Goal: Information Seeking & Learning: Understand process/instructions

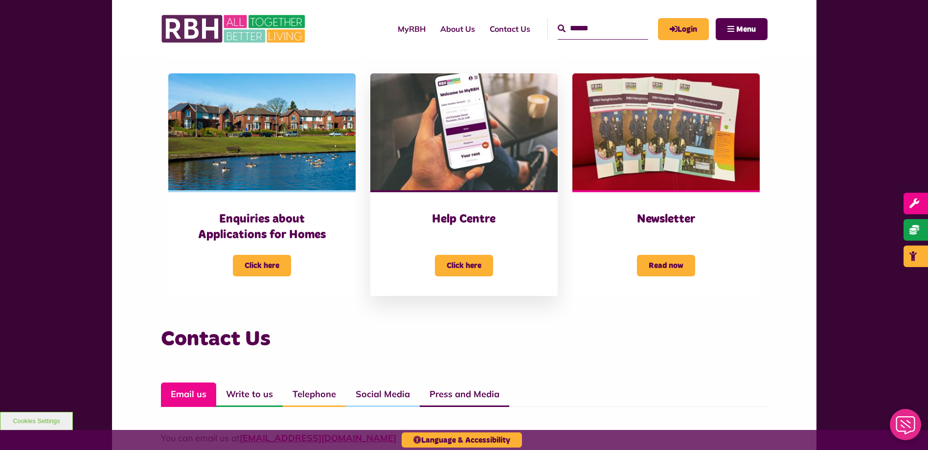
scroll to position [441, 0]
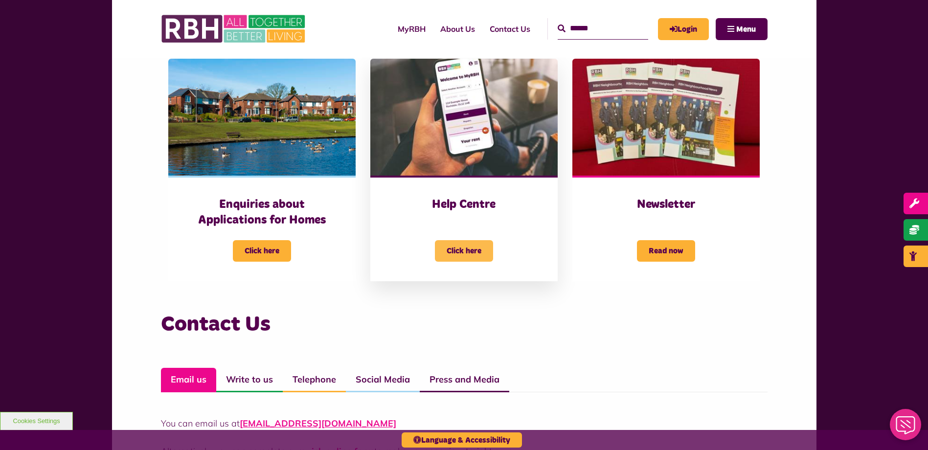
click at [460, 247] on span "Click here" at bounding box center [464, 251] width 58 height 22
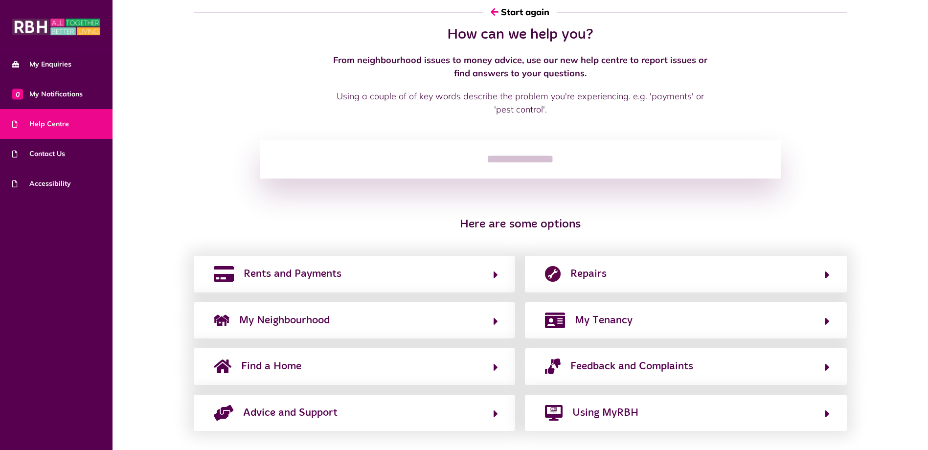
scroll to position [29, 0]
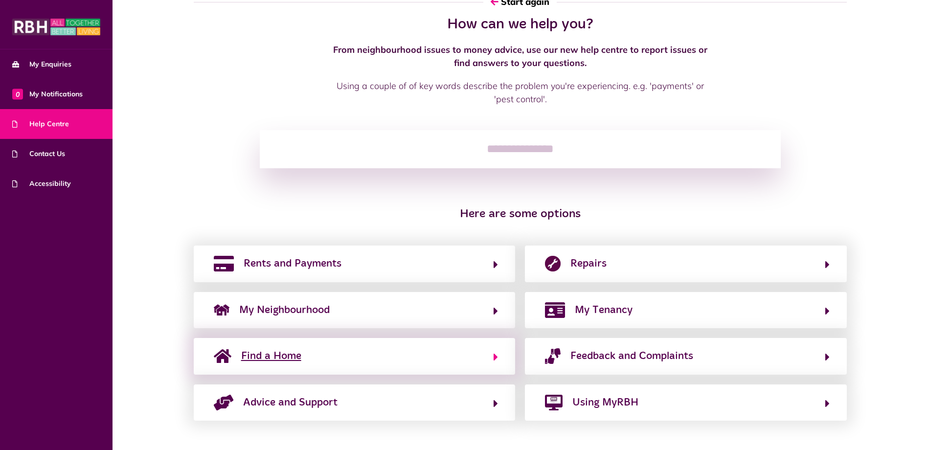
click at [292, 357] on span "Find a Home" at bounding box center [271, 356] width 60 height 16
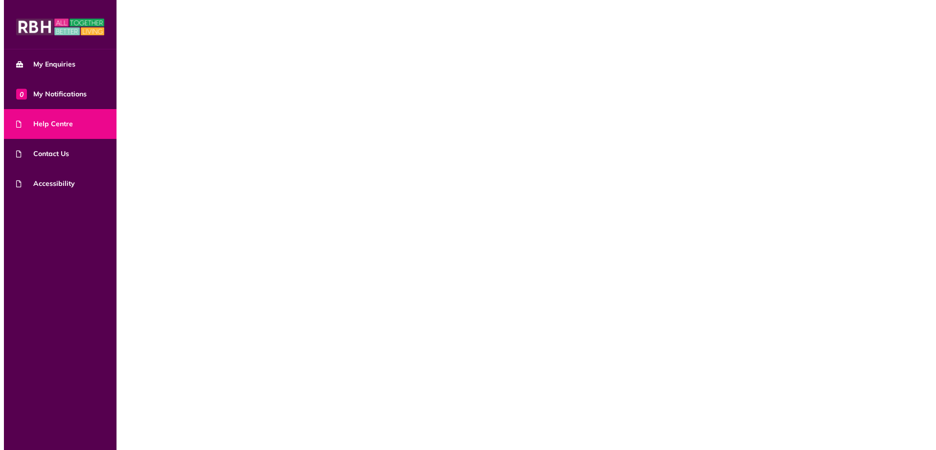
scroll to position [0, 0]
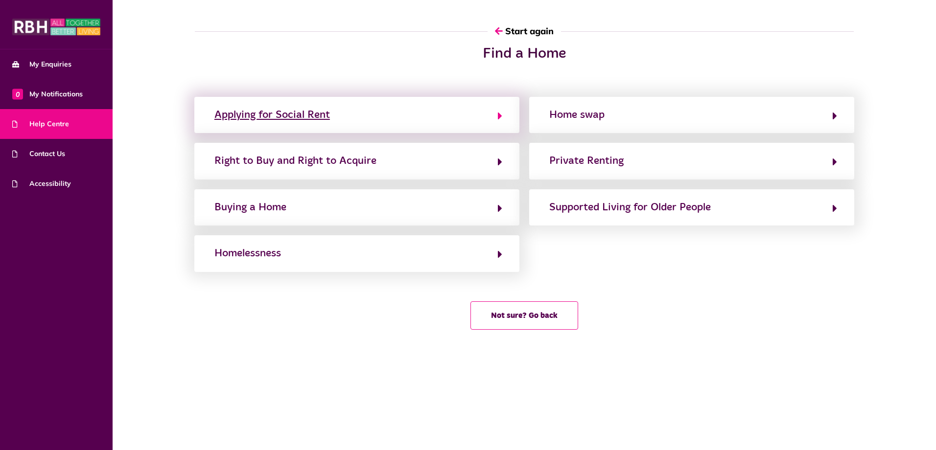
click at [308, 111] on div "Applying for Social Rent" at bounding box center [272, 115] width 116 height 16
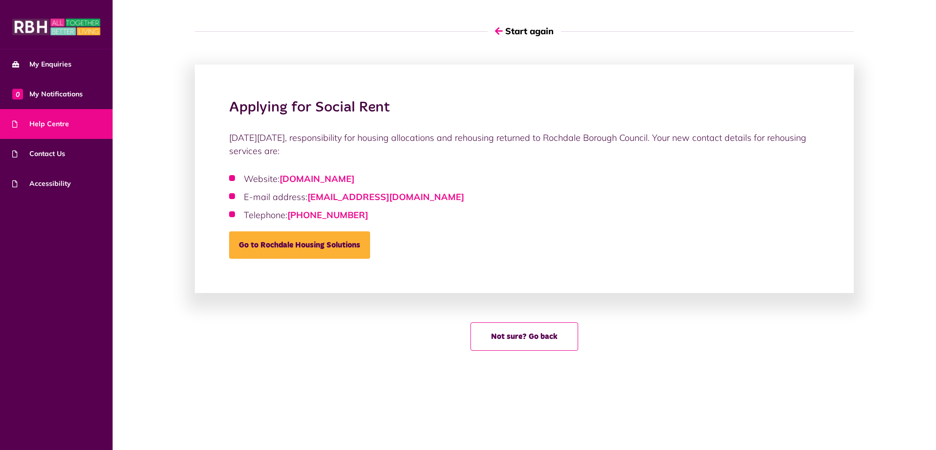
click at [461, 227] on div "On Friday 1st April 2022, responsibility for housing allocations and rehousing …" at bounding box center [524, 195] width 591 height 128
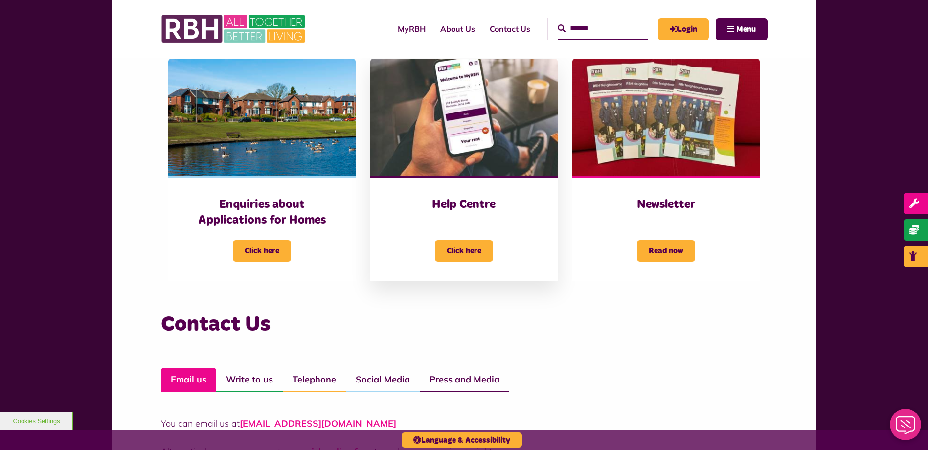
click at [495, 246] on div "Click here" at bounding box center [464, 245] width 148 height 34
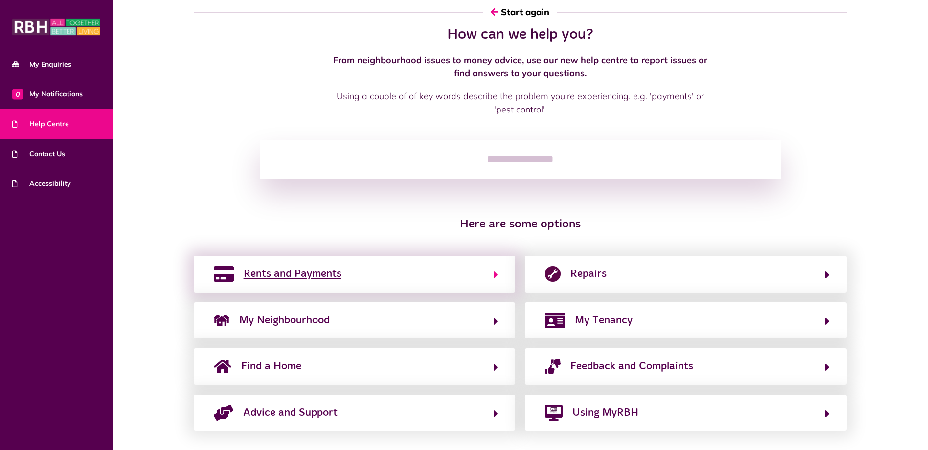
scroll to position [29, 0]
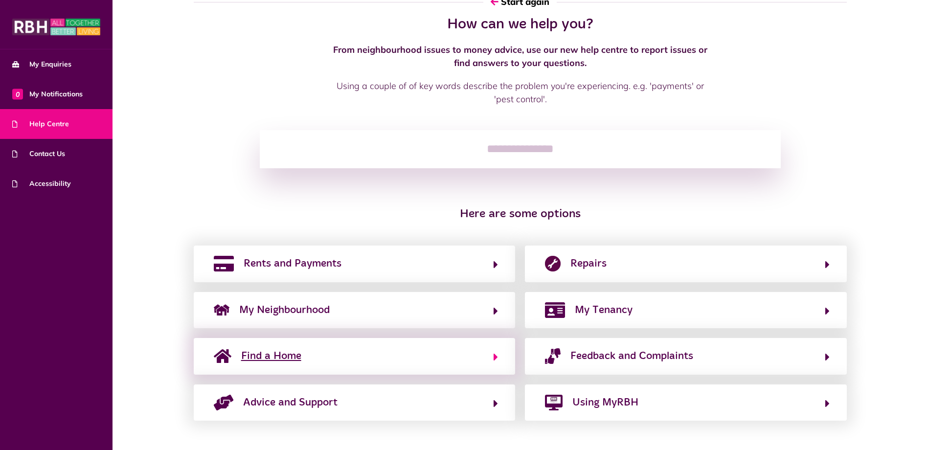
click at [271, 358] on span "Find a Home" at bounding box center [271, 356] width 60 height 16
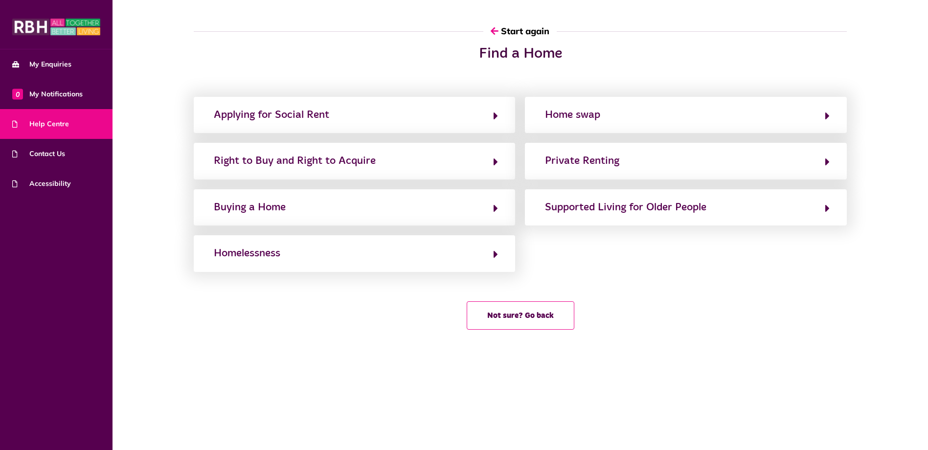
scroll to position [0, 0]
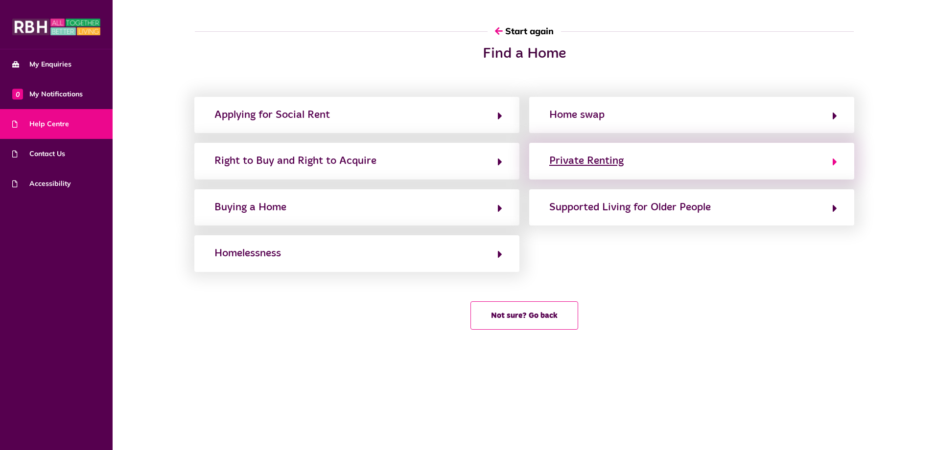
click at [573, 163] on div "Private Renting" at bounding box center [586, 161] width 74 height 16
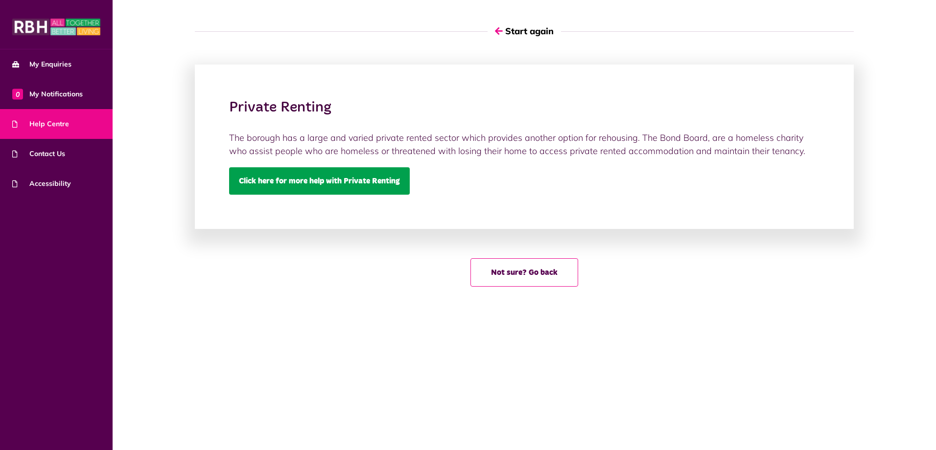
click at [344, 180] on link "Click here for more help with Private Renting" at bounding box center [319, 180] width 181 height 27
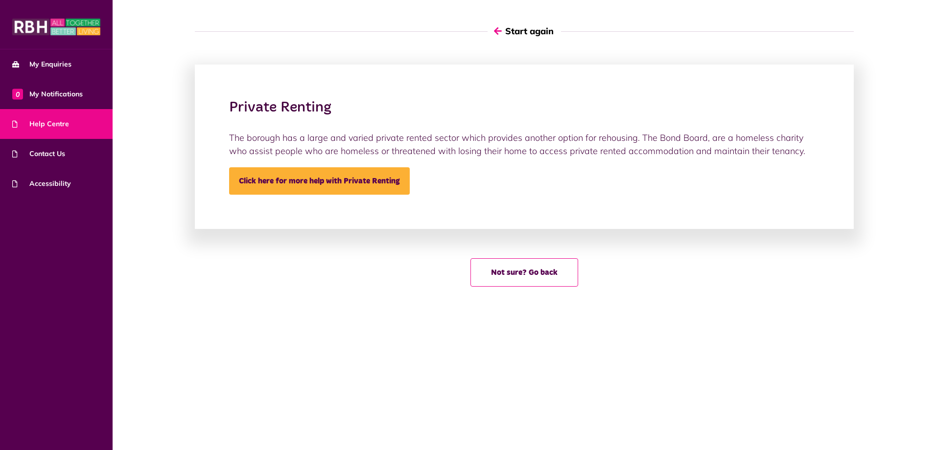
click at [527, 31] on button "Start again" at bounding box center [523, 31] width 73 height 28
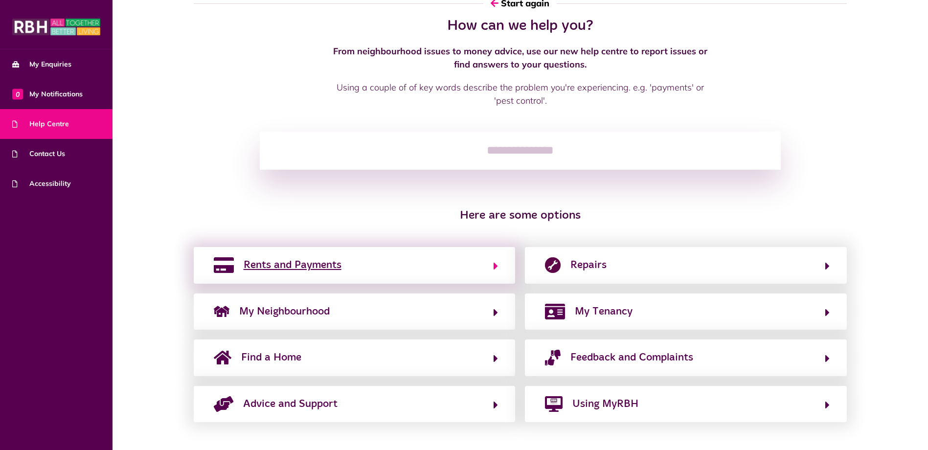
scroll to position [29, 0]
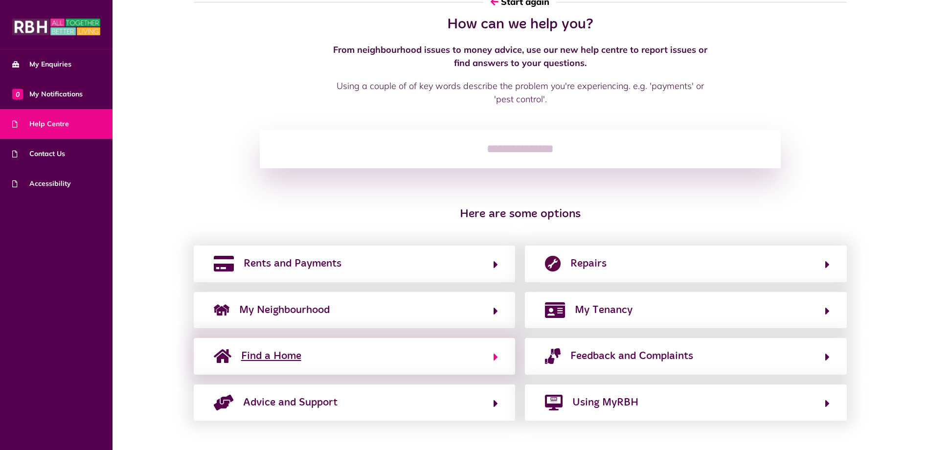
click at [275, 358] on span "Find a Home" at bounding box center [271, 356] width 60 height 16
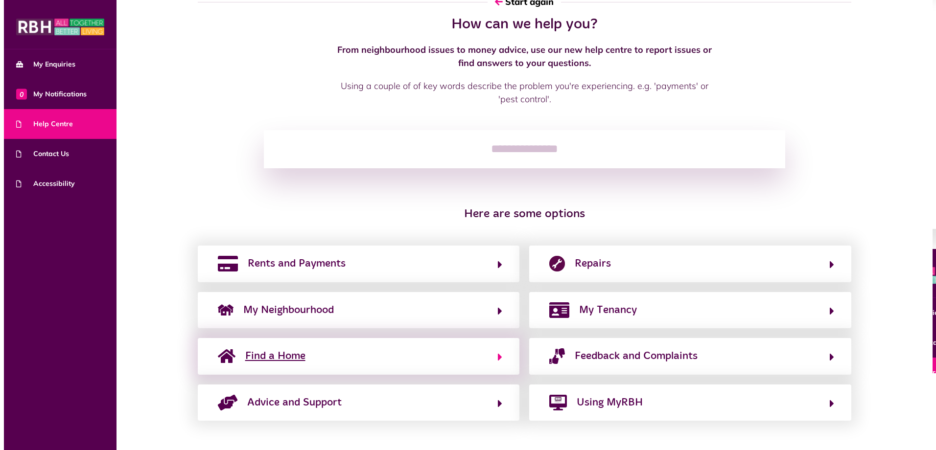
scroll to position [0, 0]
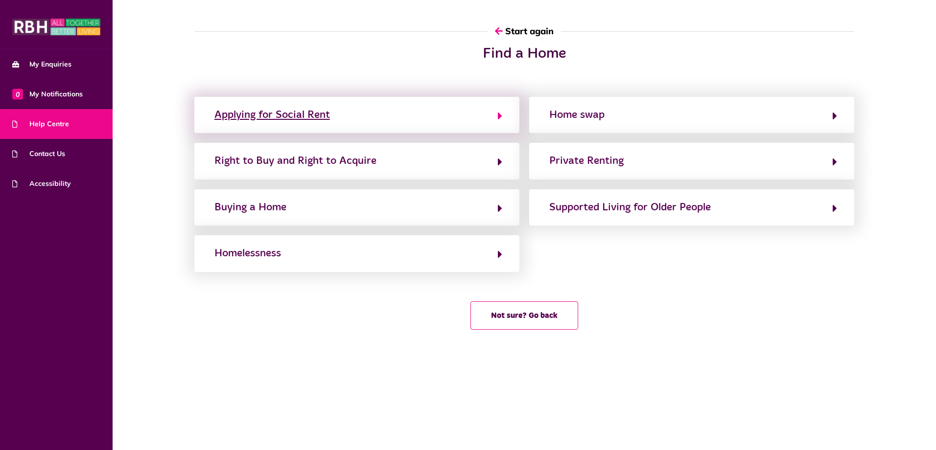
click at [288, 119] on div "Applying for Social Rent" at bounding box center [272, 115] width 116 height 16
